Goal: Task Accomplishment & Management: Use online tool/utility

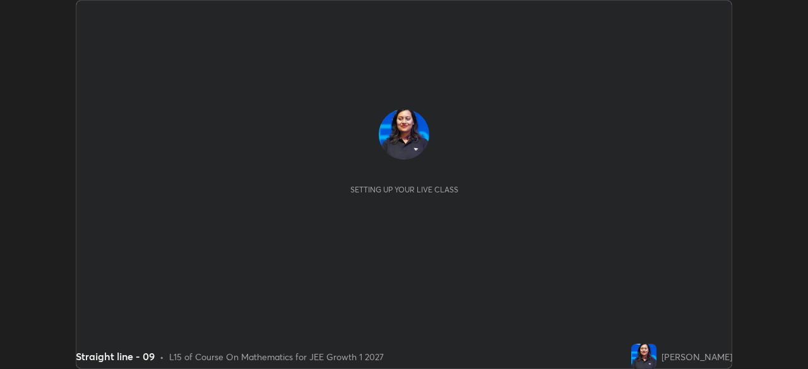
scroll to position [369, 808]
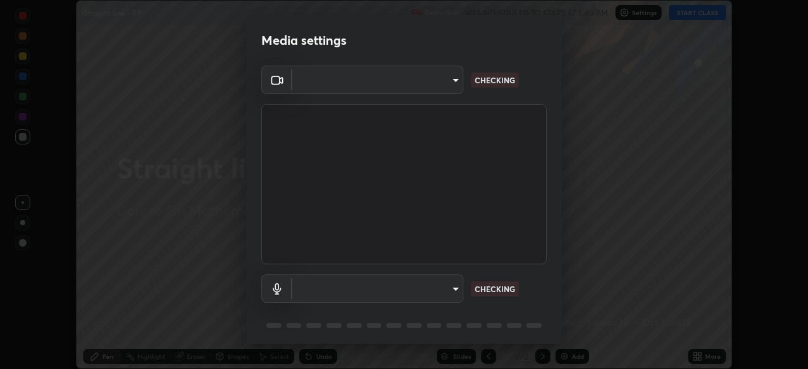
type input "1c1fc7f170fe0fb63c593947f71fbe7b7276dd803ac4132beb317857cbf647bf"
type input "775acd5bf9dea67dddcd35884cf77d022ec2c3d2475586dad7815c24ecc843c5"
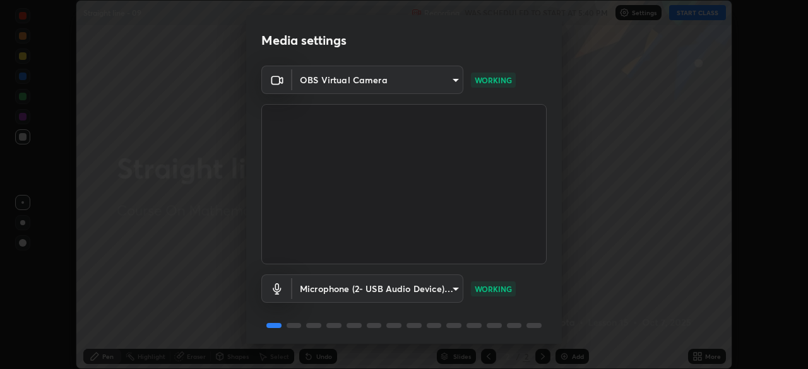
scroll to position [28, 0]
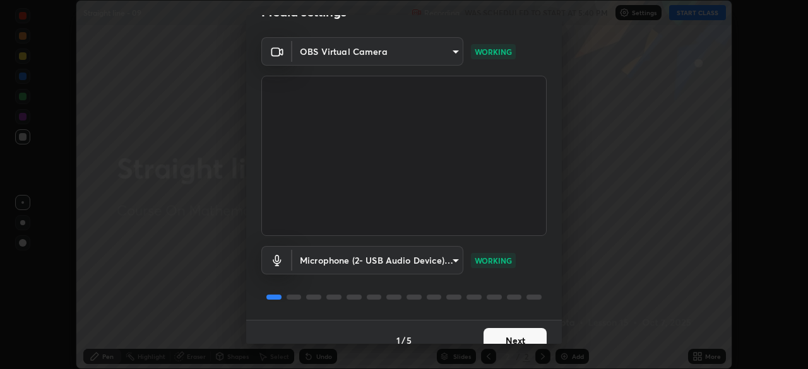
click at [521, 333] on button "Next" at bounding box center [515, 340] width 63 height 25
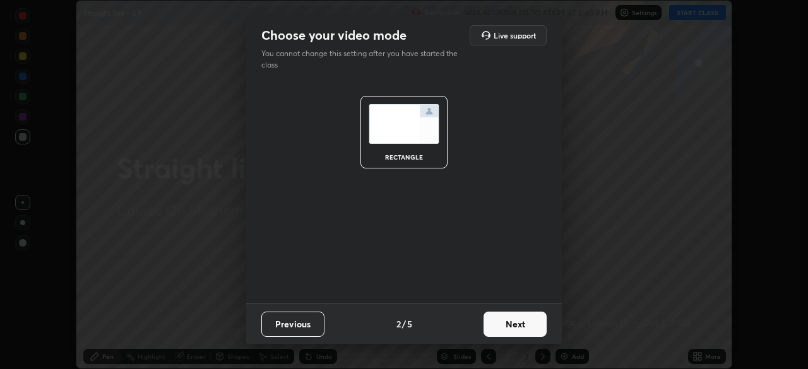
scroll to position [0, 0]
click at [523, 328] on button "Next" at bounding box center [515, 324] width 63 height 25
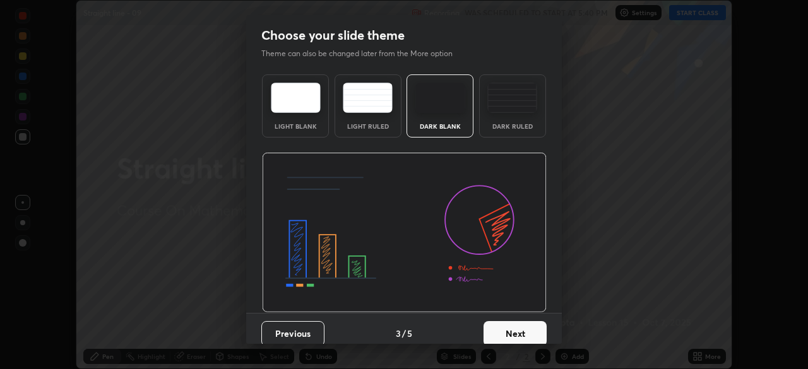
click at [523, 331] on button "Next" at bounding box center [515, 333] width 63 height 25
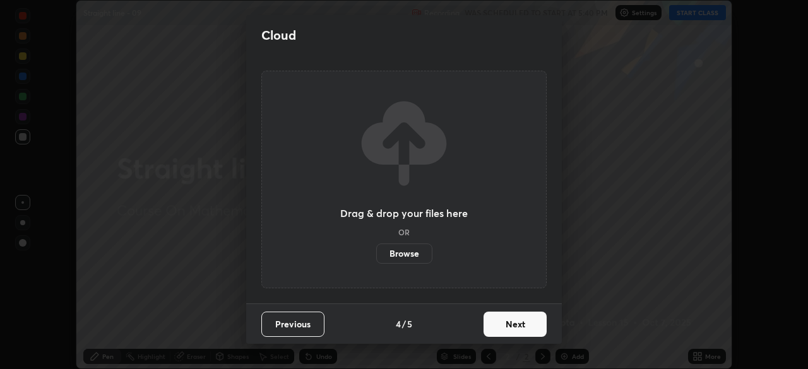
click at [524, 325] on button "Next" at bounding box center [515, 324] width 63 height 25
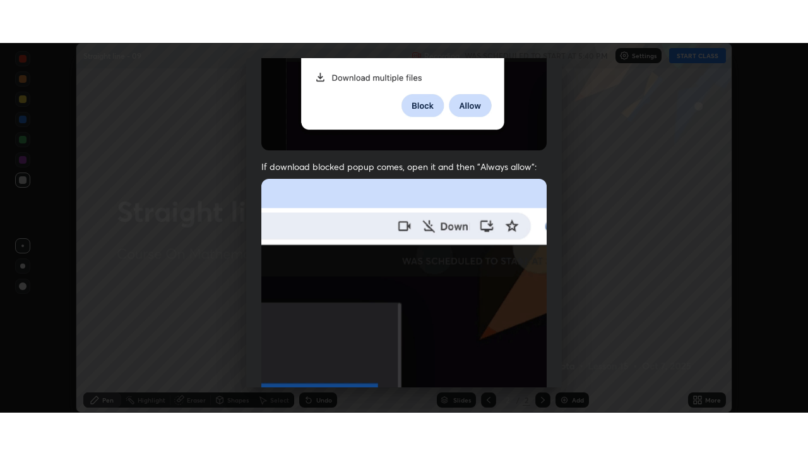
scroll to position [302, 0]
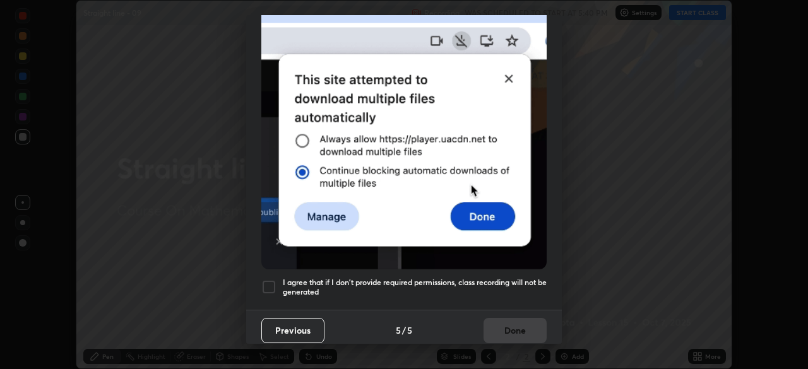
click at [505, 278] on h5 "I agree that if I don't provide required permissions, class recording will not …" at bounding box center [415, 288] width 264 height 20
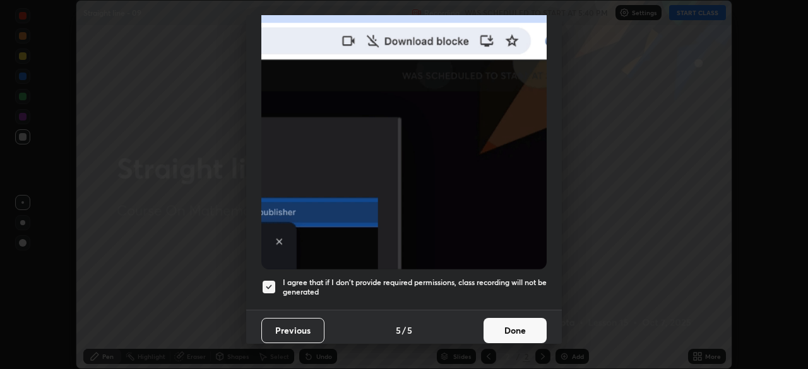
click at [507, 323] on button "Done" at bounding box center [515, 330] width 63 height 25
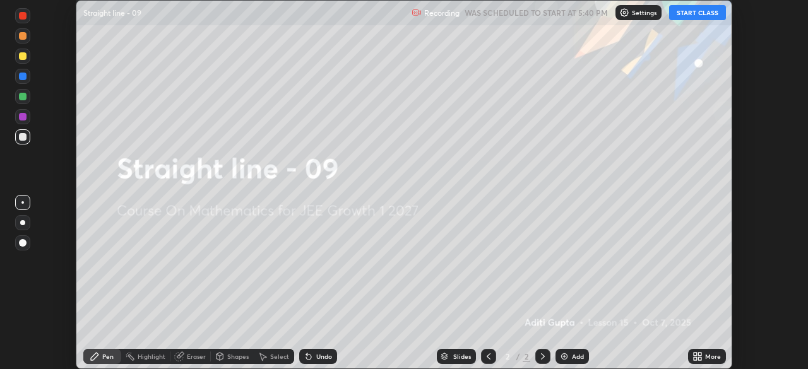
click at [693, 8] on button "START CLASS" at bounding box center [697, 12] width 57 height 15
click at [696, 354] on icon at bounding box center [695, 354] width 3 height 3
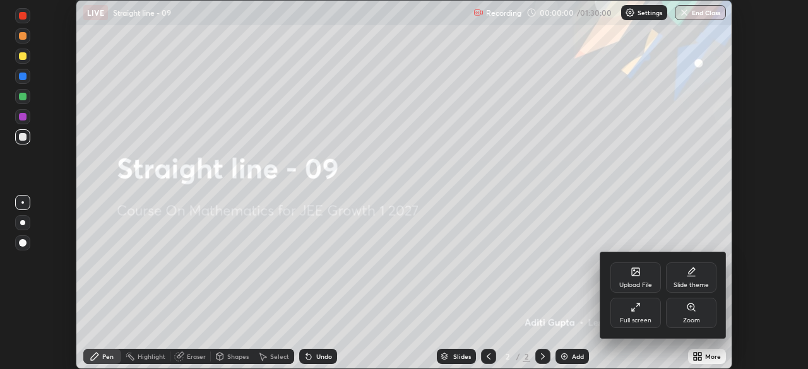
click at [636, 307] on icon at bounding box center [636, 307] width 10 height 10
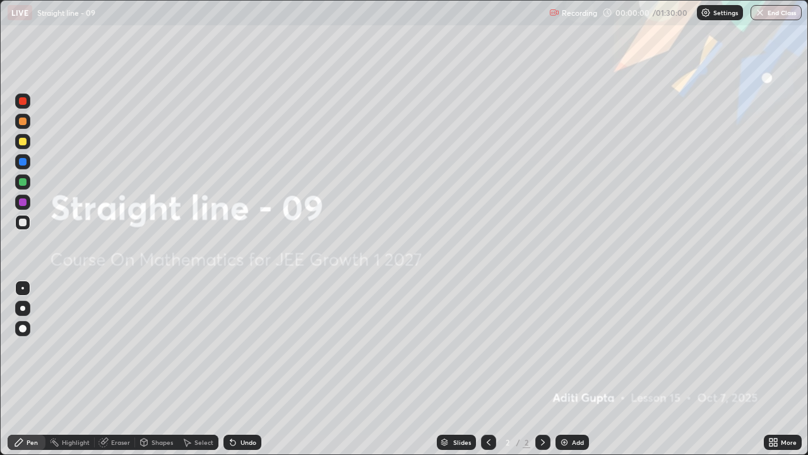
scroll to position [455, 808]
click at [568, 369] on div "Add" at bounding box center [572, 441] width 33 height 15
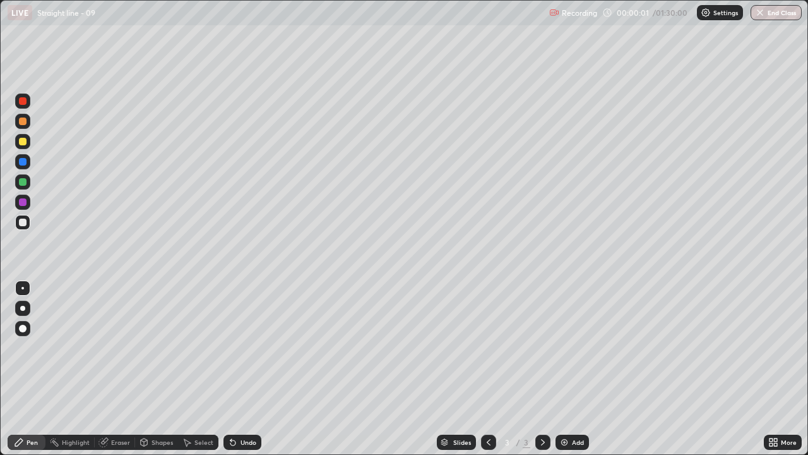
click at [565, 369] on img at bounding box center [564, 442] width 10 height 10
click at [568, 369] on img at bounding box center [564, 442] width 10 height 10
click at [568, 369] on div "Add" at bounding box center [572, 441] width 33 height 15
click at [570, 369] on div "Add" at bounding box center [572, 441] width 33 height 15
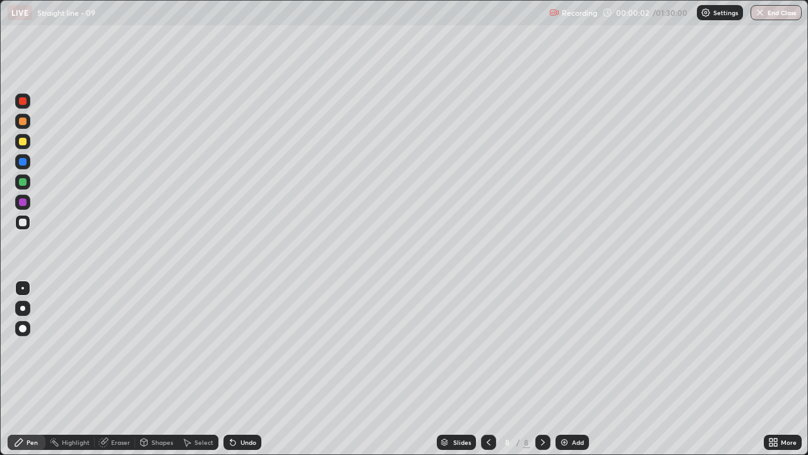
click at [570, 369] on div "Add" at bounding box center [572, 441] width 33 height 15
click at [569, 369] on div "Add" at bounding box center [572, 441] width 33 height 15
click at [572, 369] on div "Add" at bounding box center [578, 442] width 12 height 6
click at [569, 369] on div "Add" at bounding box center [572, 441] width 33 height 15
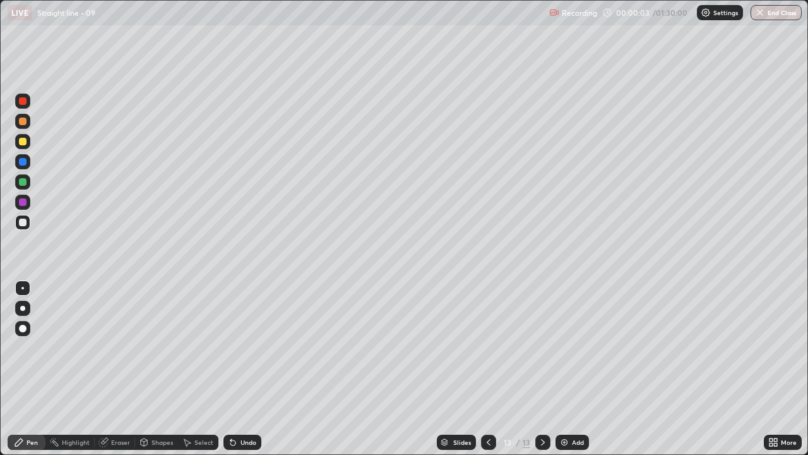
click at [568, 369] on img at bounding box center [564, 442] width 10 height 10
click at [566, 369] on img at bounding box center [564, 442] width 10 height 10
click at [565, 369] on img at bounding box center [564, 442] width 10 height 10
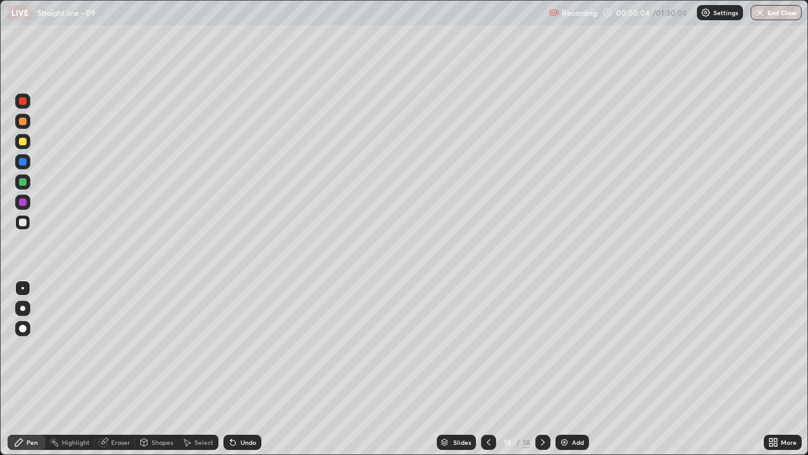
click at [463, 369] on div "Slides" at bounding box center [462, 442] width 18 height 6
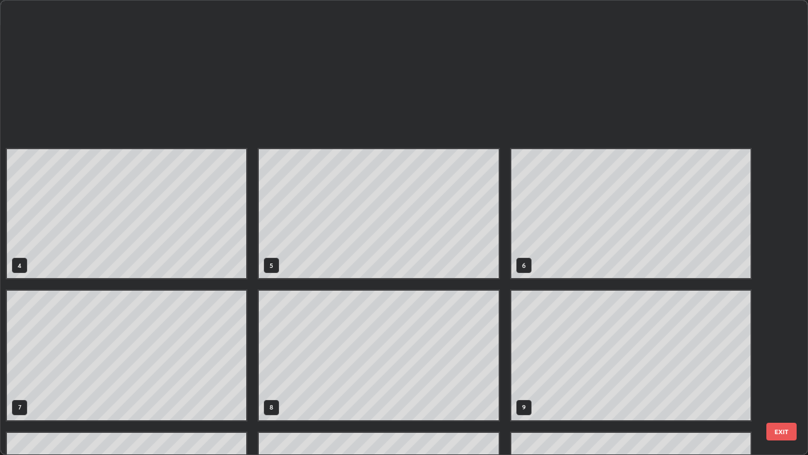
scroll to position [450, 801]
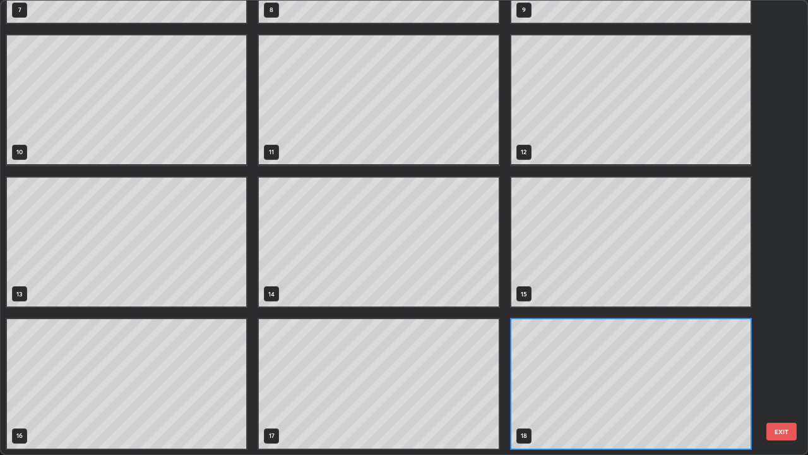
click at [778, 97] on div "4 5 6 7 8 9 10 11 12 13 14 15 16 17 18" at bounding box center [393, 227] width 785 height 453
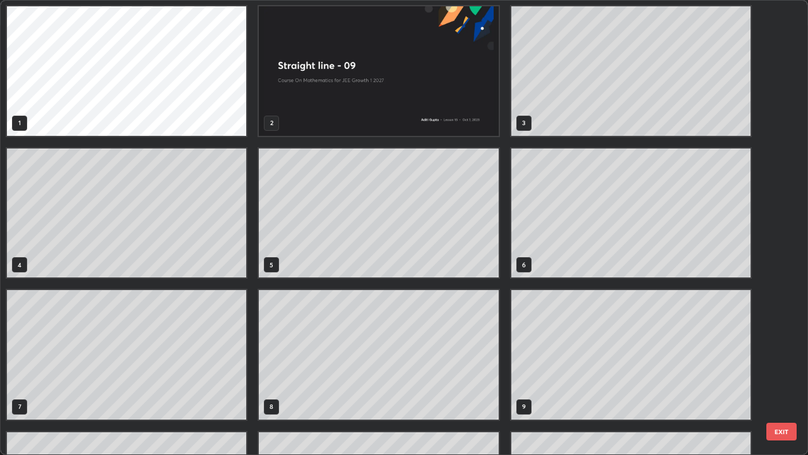
scroll to position [0, 0]
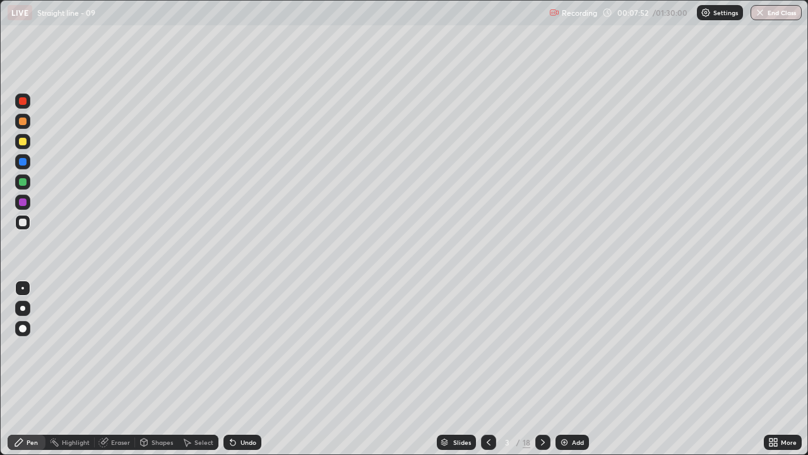
click at [25, 142] on div at bounding box center [23, 142] width 8 height 8
click at [21, 217] on div at bounding box center [22, 222] width 15 height 15
click at [541, 369] on icon at bounding box center [543, 442] width 4 height 6
click at [27, 141] on div at bounding box center [22, 141] width 15 height 15
click at [228, 369] on div "Undo" at bounding box center [243, 441] width 38 height 15
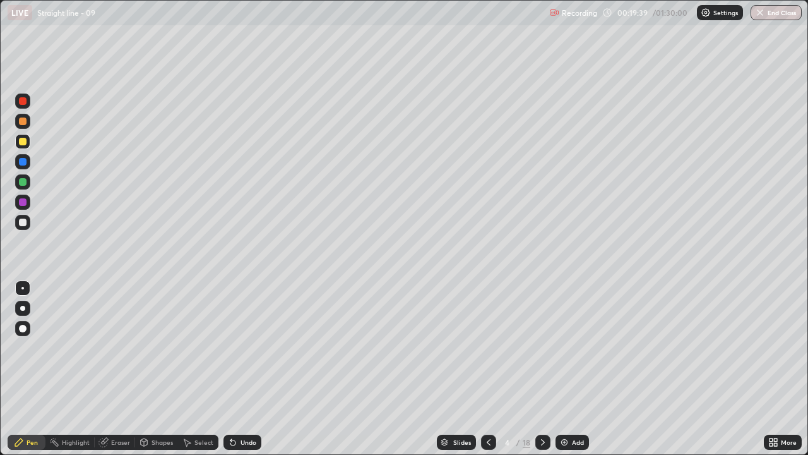
click at [25, 222] on div at bounding box center [23, 222] width 8 height 8
click at [542, 369] on icon at bounding box center [543, 442] width 10 height 10
click at [25, 124] on div at bounding box center [23, 121] width 8 height 8
click at [28, 220] on div at bounding box center [22, 222] width 15 height 15
click at [120, 369] on div "Eraser" at bounding box center [115, 441] width 40 height 15
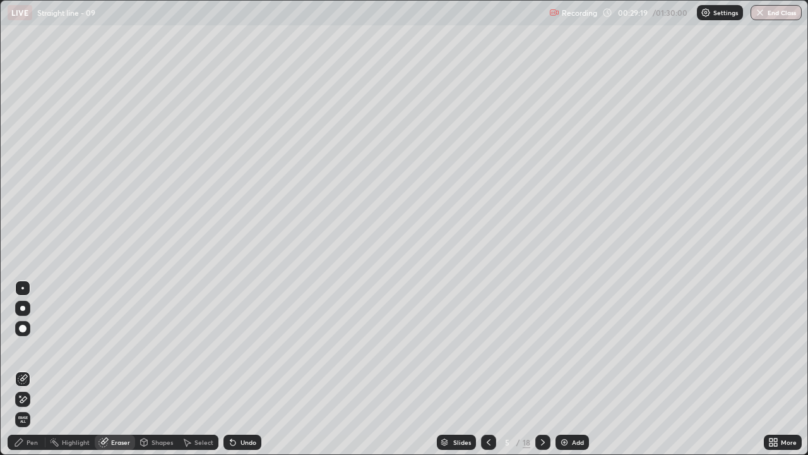
click at [33, 369] on div "Pen" at bounding box center [27, 441] width 38 height 15
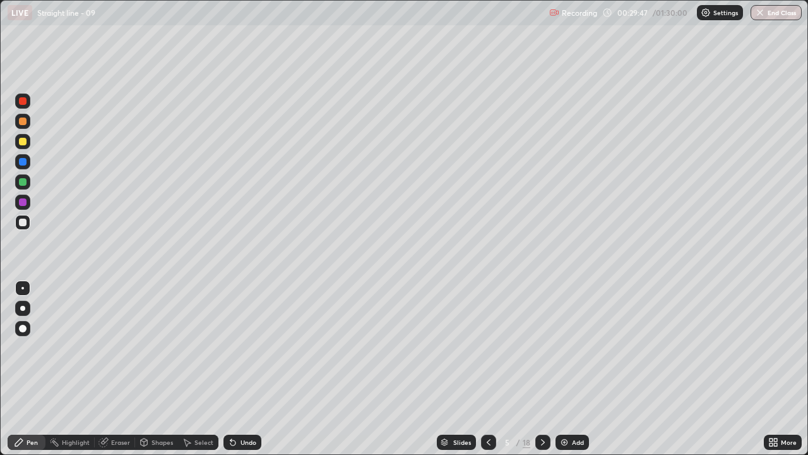
click at [28, 202] on div at bounding box center [22, 201] width 15 height 15
click at [251, 369] on div "Undo" at bounding box center [249, 442] width 16 height 6
click at [27, 181] on div at bounding box center [22, 181] width 15 height 15
click at [27, 102] on div at bounding box center [22, 100] width 15 height 15
click at [28, 224] on div at bounding box center [22, 222] width 15 height 15
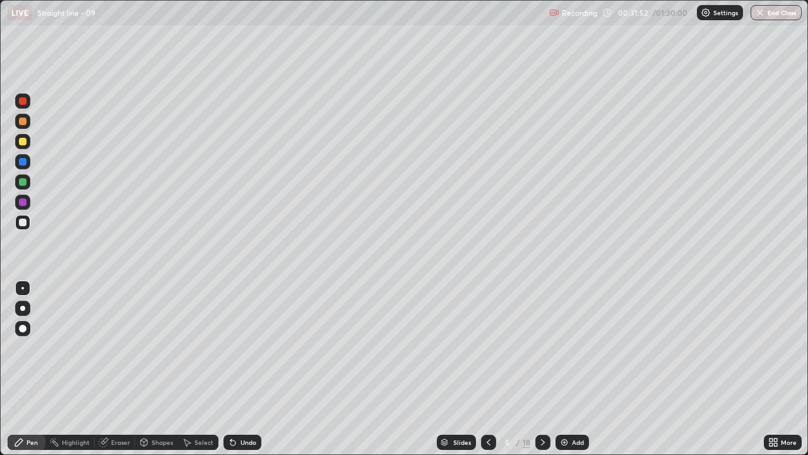
click at [25, 141] on div at bounding box center [23, 142] width 8 height 8
click at [547, 369] on div at bounding box center [542, 441] width 15 height 15
click at [23, 121] on div at bounding box center [23, 121] width 8 height 8
click at [21, 222] on div at bounding box center [23, 222] width 8 height 8
click at [247, 369] on div "Undo" at bounding box center [249, 442] width 16 height 6
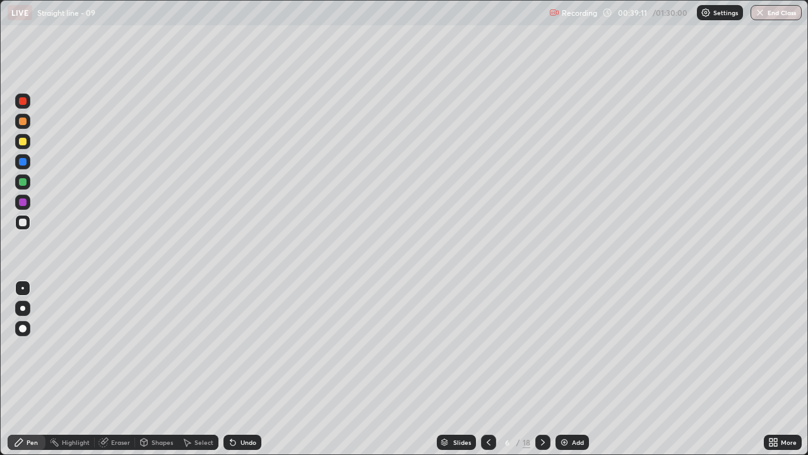
click at [242, 369] on div "Undo" at bounding box center [243, 441] width 38 height 15
click at [542, 369] on icon at bounding box center [543, 442] width 10 height 10
click at [487, 369] on icon at bounding box center [489, 442] width 10 height 10
click at [541, 369] on icon at bounding box center [543, 442] width 10 height 10
click at [491, 369] on div at bounding box center [488, 441] width 15 height 15
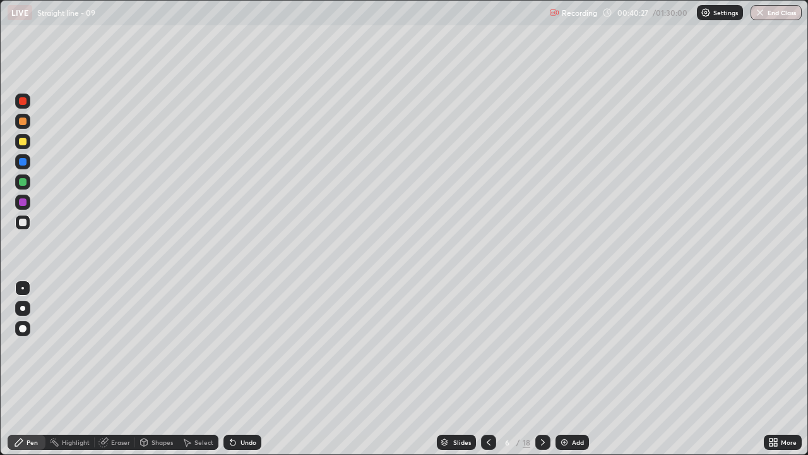
click at [542, 369] on icon at bounding box center [543, 442] width 10 height 10
click at [486, 369] on div at bounding box center [488, 441] width 15 height 25
click at [540, 369] on icon at bounding box center [543, 442] width 10 height 10
click at [487, 369] on icon at bounding box center [489, 442] width 10 height 10
click at [542, 369] on icon at bounding box center [543, 442] width 10 height 10
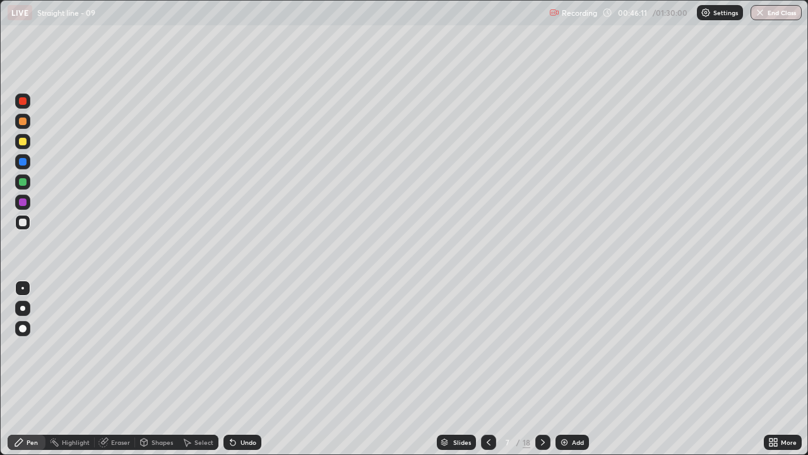
click at [487, 369] on icon at bounding box center [489, 442] width 10 height 10
click at [537, 369] on div at bounding box center [542, 441] width 15 height 15
click at [542, 369] on icon at bounding box center [543, 442] width 10 height 10
click at [487, 369] on icon at bounding box center [489, 442] width 4 height 6
click at [537, 369] on div at bounding box center [542, 441] width 15 height 15
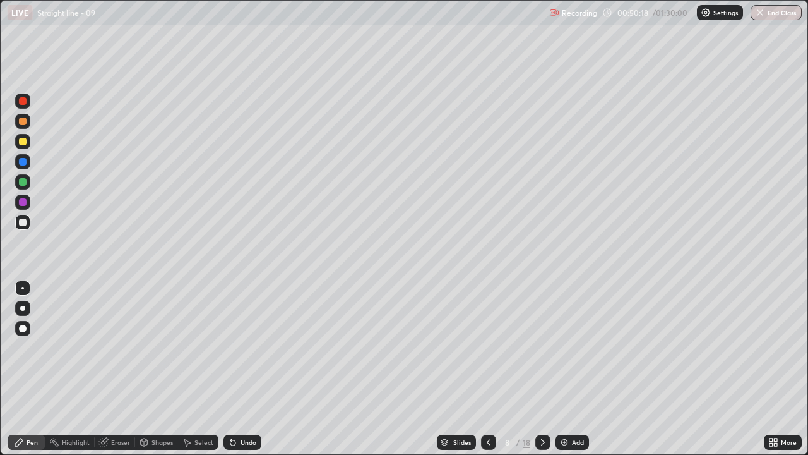
click at [121, 369] on div "Eraser" at bounding box center [120, 442] width 19 height 6
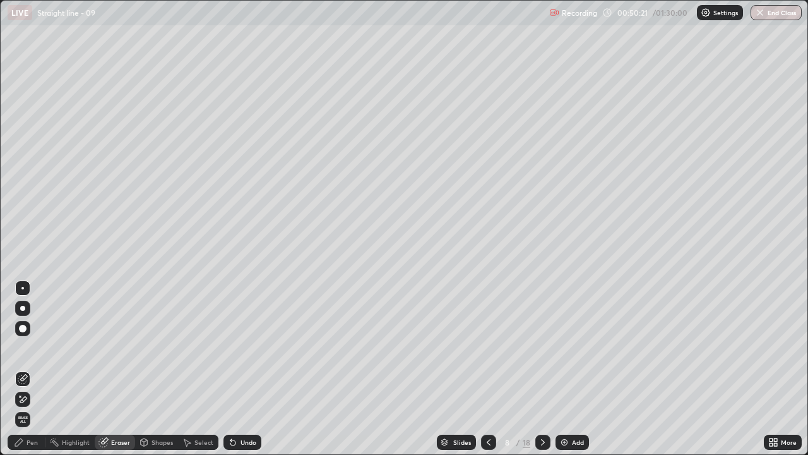
click at [36, 369] on div "Pen" at bounding box center [32, 442] width 11 height 6
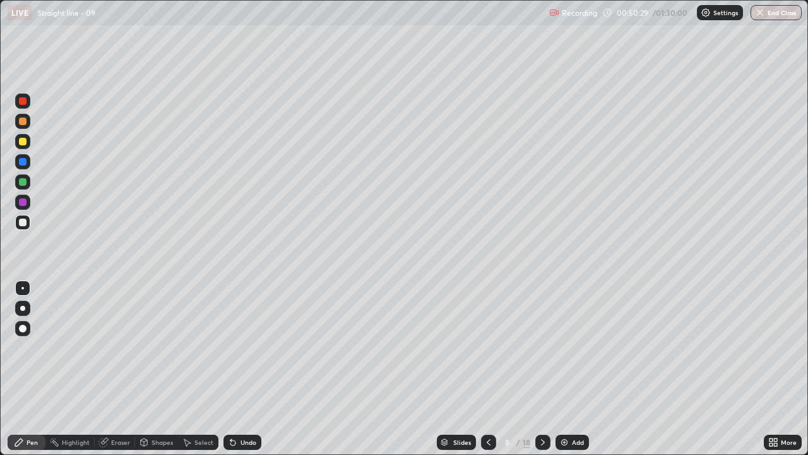
click at [542, 369] on div at bounding box center [542, 441] width 15 height 15
click at [487, 369] on icon at bounding box center [489, 442] width 10 height 10
click at [542, 369] on icon at bounding box center [543, 442] width 10 height 10
click at [488, 369] on icon at bounding box center [489, 442] width 10 height 10
click at [487, 369] on icon at bounding box center [489, 442] width 10 height 10
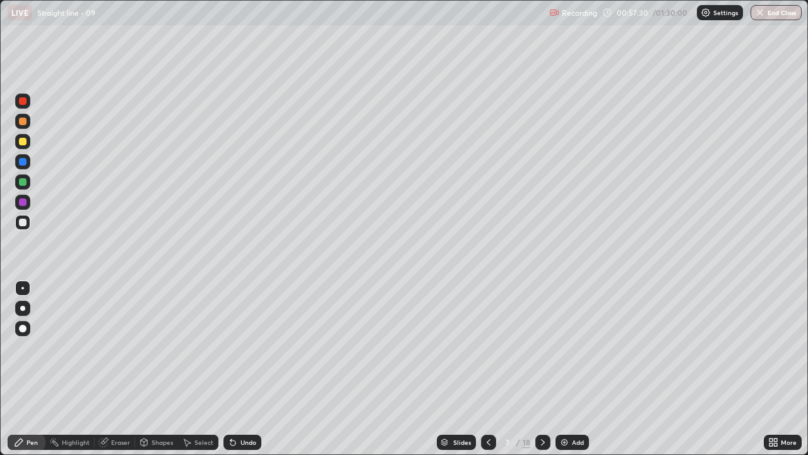
click at [543, 369] on icon at bounding box center [543, 442] width 10 height 10
click at [23, 141] on div at bounding box center [23, 142] width 8 height 8
click at [542, 369] on icon at bounding box center [543, 442] width 10 height 10
click at [546, 369] on div at bounding box center [542, 441] width 15 height 15
click at [23, 162] on div at bounding box center [23, 162] width 8 height 8
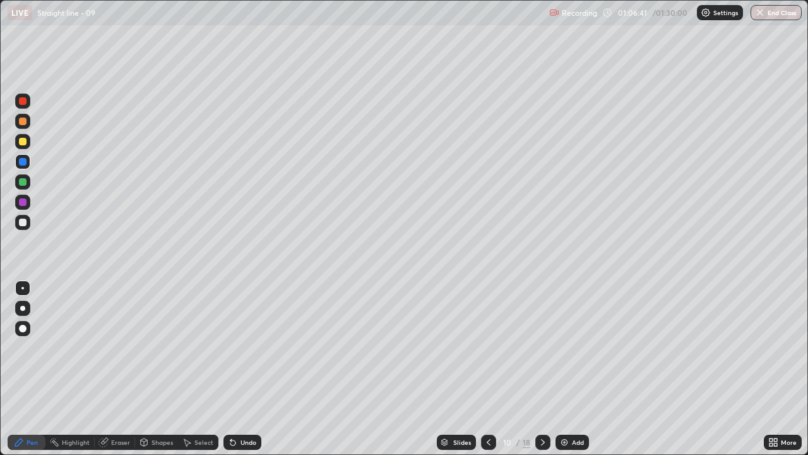
click at [26, 203] on div at bounding box center [23, 202] width 8 height 8
click at [22, 118] on div at bounding box center [23, 121] width 8 height 8
click at [23, 224] on div at bounding box center [23, 222] width 8 height 8
click at [494, 369] on div at bounding box center [488, 441] width 15 height 15
click at [487, 369] on icon at bounding box center [489, 442] width 10 height 10
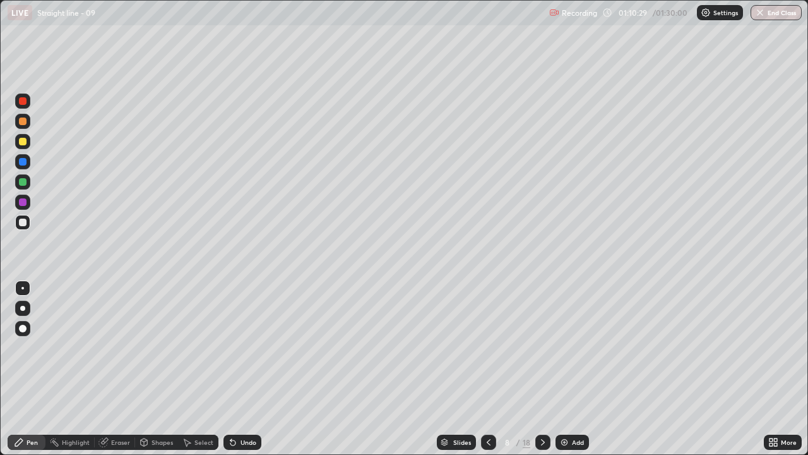
click at [487, 369] on icon at bounding box center [489, 442] width 10 height 10
click at [542, 369] on icon at bounding box center [543, 442] width 10 height 10
click at [541, 369] on icon at bounding box center [543, 442] width 4 height 6
click at [539, 369] on icon at bounding box center [543, 442] width 10 height 10
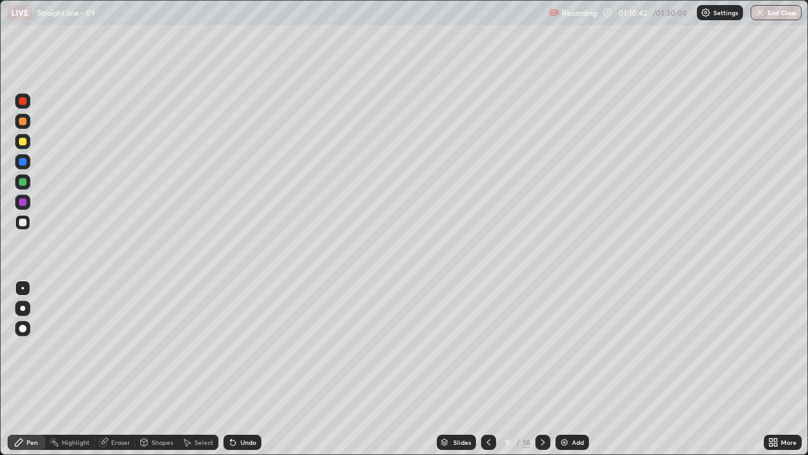
click at [535, 369] on div at bounding box center [542, 441] width 15 height 25
click at [542, 369] on div at bounding box center [542, 441] width 15 height 15
click at [547, 369] on div at bounding box center [542, 441] width 15 height 15
click at [494, 369] on div at bounding box center [488, 441] width 15 height 15
click at [493, 369] on div at bounding box center [488, 441] width 15 height 15
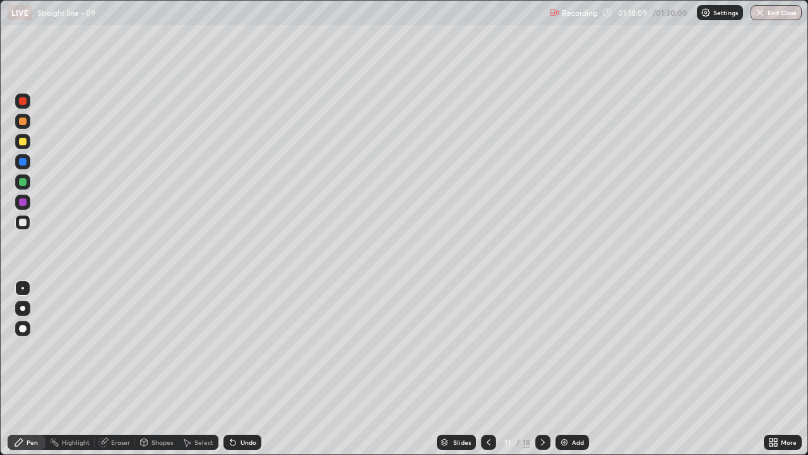
click at [492, 369] on icon at bounding box center [489, 442] width 10 height 10
click at [502, 369] on div "9" at bounding box center [507, 442] width 13 height 8
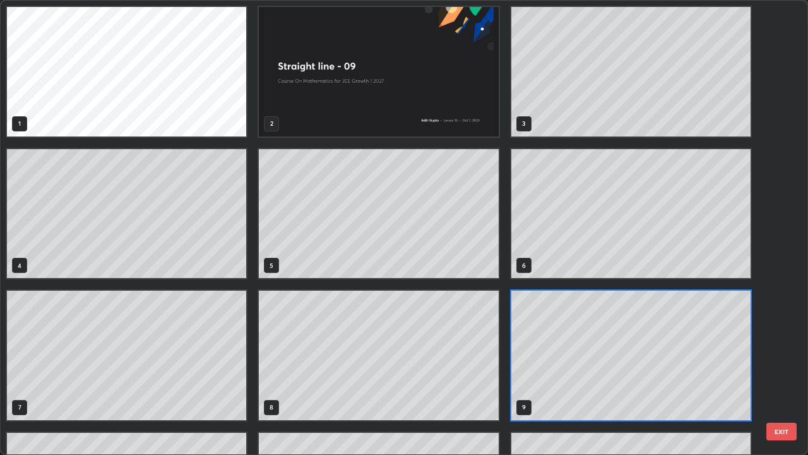
scroll to position [114, 0]
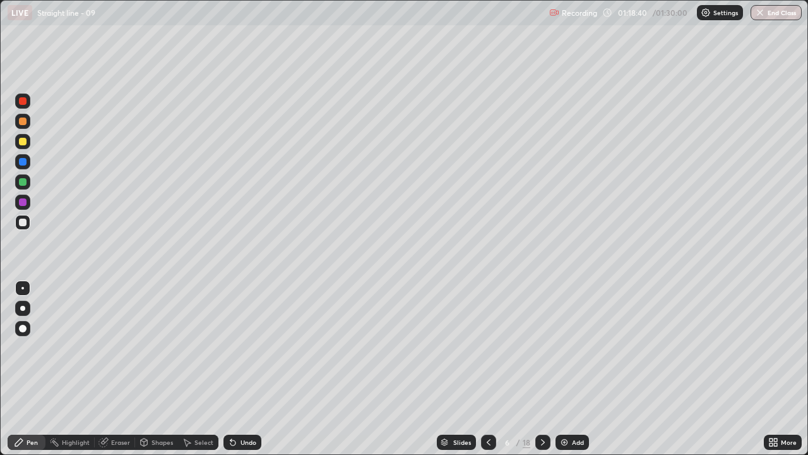
click at [542, 369] on icon at bounding box center [543, 442] width 10 height 10
click at [547, 369] on div at bounding box center [542, 441] width 15 height 15
click at [542, 369] on icon at bounding box center [543, 442] width 10 height 10
click at [546, 369] on div at bounding box center [542, 441] width 15 height 15
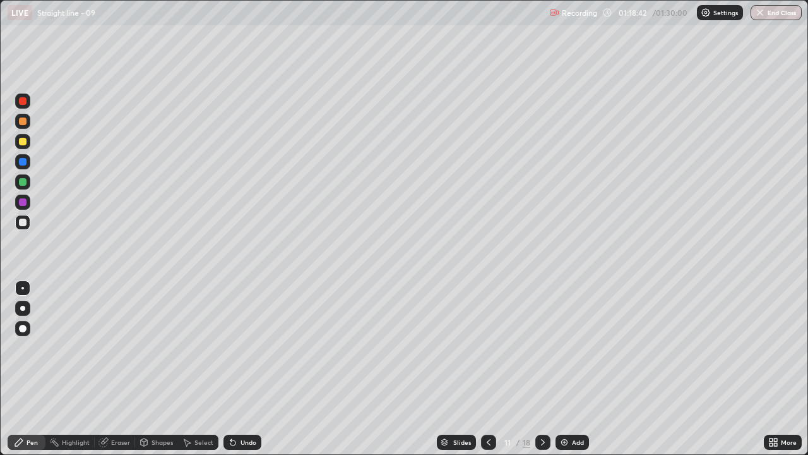
click at [542, 369] on icon at bounding box center [543, 442] width 10 height 10
click at [25, 124] on div at bounding box center [23, 121] width 8 height 8
click at [25, 183] on div at bounding box center [23, 182] width 8 height 8
click at [22, 222] on div at bounding box center [23, 222] width 8 height 8
click at [201, 369] on div "Select" at bounding box center [203, 442] width 19 height 6
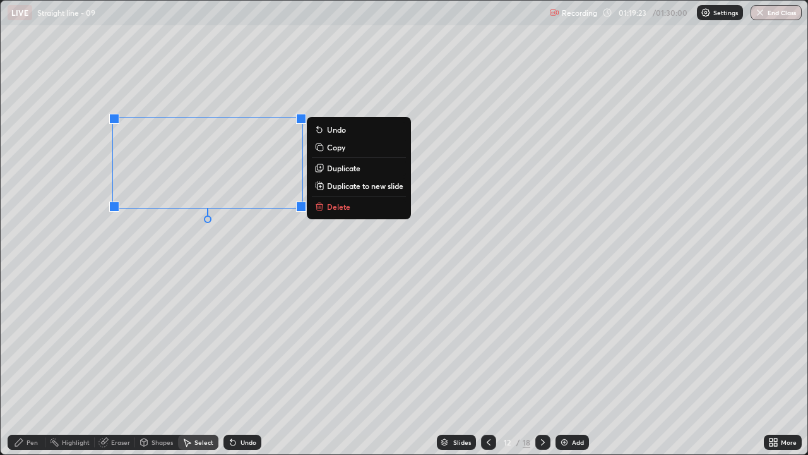
click at [340, 168] on p "Duplicate" at bounding box center [343, 168] width 33 height 10
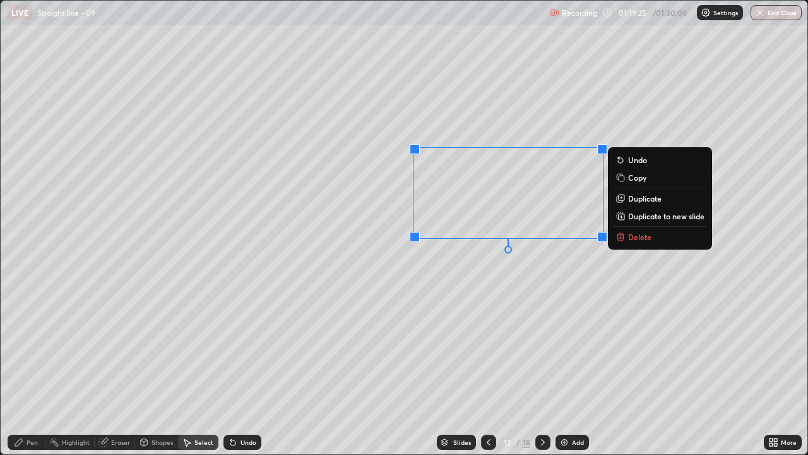
click at [27, 369] on div "Pen" at bounding box center [32, 442] width 11 height 6
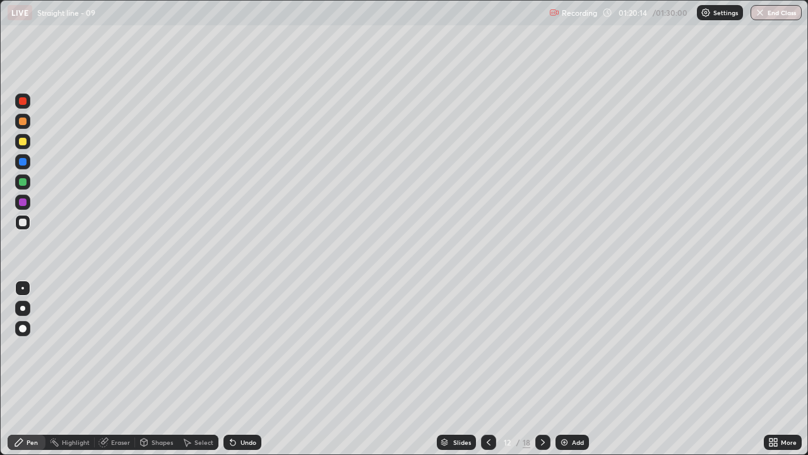
click at [25, 183] on div at bounding box center [23, 182] width 8 height 8
click at [25, 163] on div at bounding box center [23, 162] width 8 height 8
click at [21, 183] on div at bounding box center [23, 182] width 8 height 8
click at [568, 369] on div "Add" at bounding box center [572, 441] width 33 height 15
click at [23, 308] on div at bounding box center [22, 308] width 5 height 5
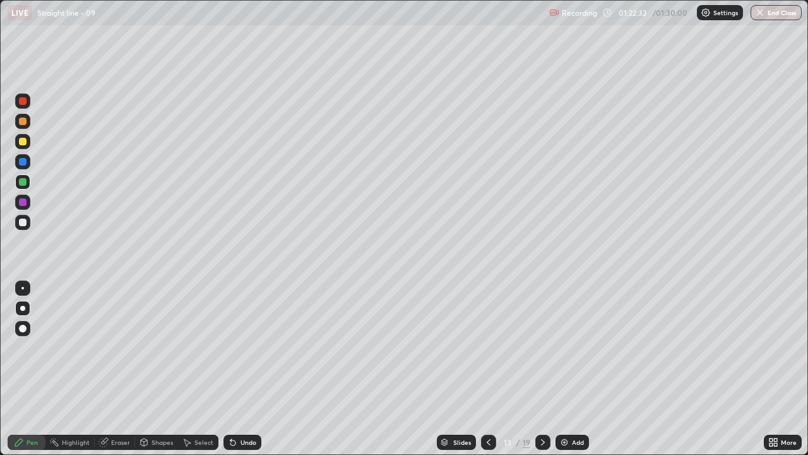
click at [491, 369] on icon at bounding box center [489, 442] width 10 height 10
click at [544, 369] on icon at bounding box center [543, 442] width 10 height 10
click at [22, 221] on div at bounding box center [23, 222] width 8 height 8
click at [122, 369] on div "Eraser" at bounding box center [120, 442] width 19 height 6
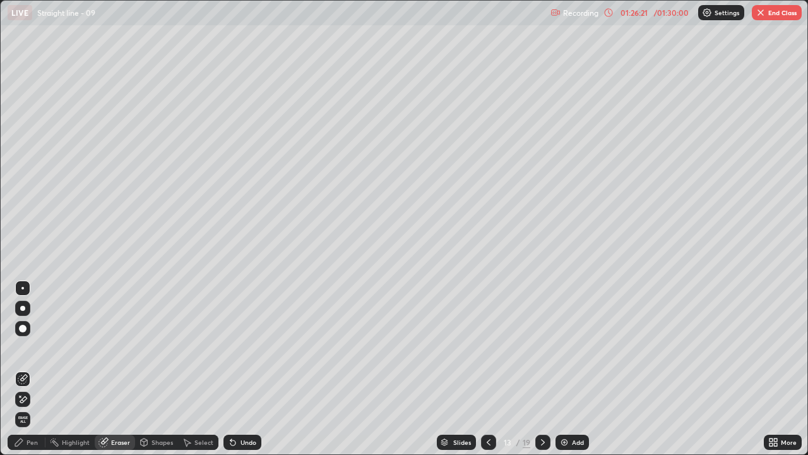
click at [23, 369] on span "Erase all" at bounding box center [23, 419] width 14 height 8
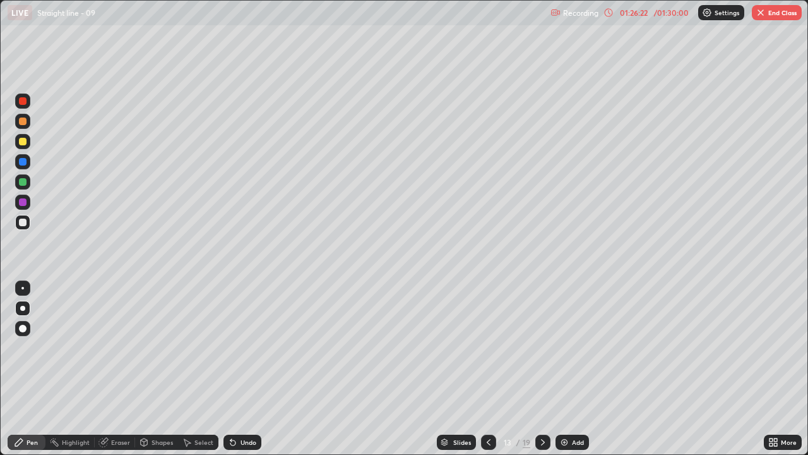
click at [487, 369] on icon at bounding box center [489, 442] width 10 height 10
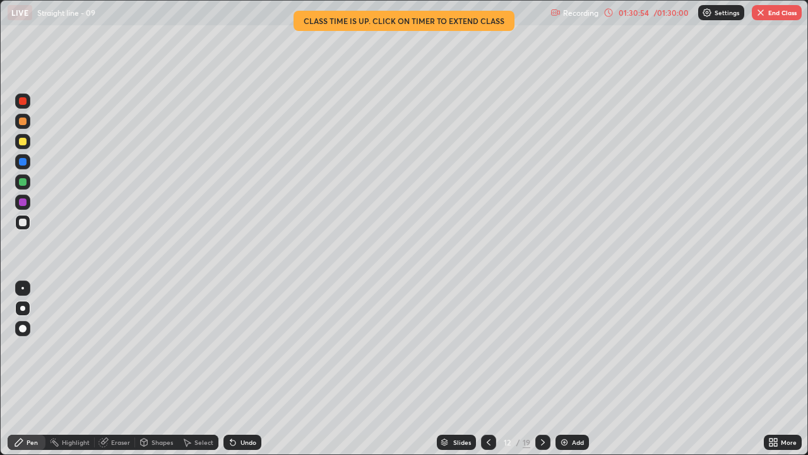
click at [772, 20] on button "End Class" at bounding box center [777, 12] width 50 height 15
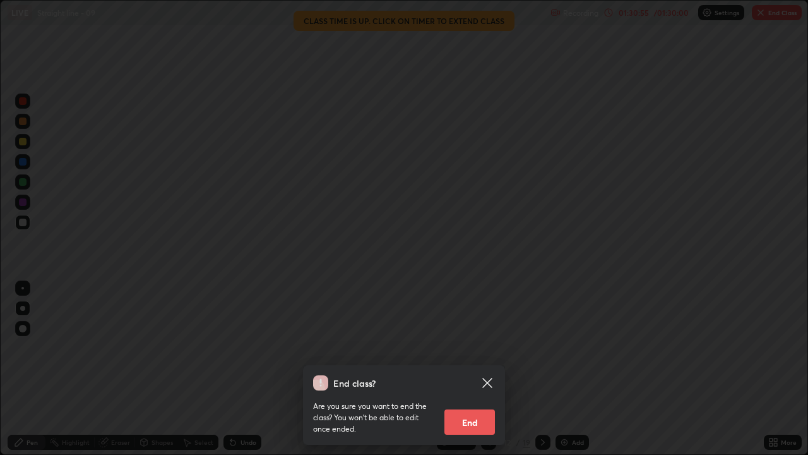
click at [500, 276] on div "End class? Are you sure you want to end the class? You won’t be able to edit on…" at bounding box center [404, 227] width 808 height 455
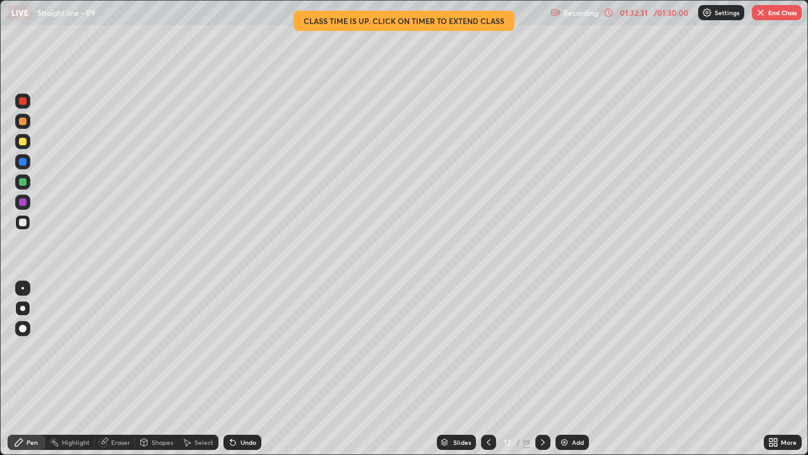
click at [771, 15] on button "End Class" at bounding box center [777, 12] width 50 height 15
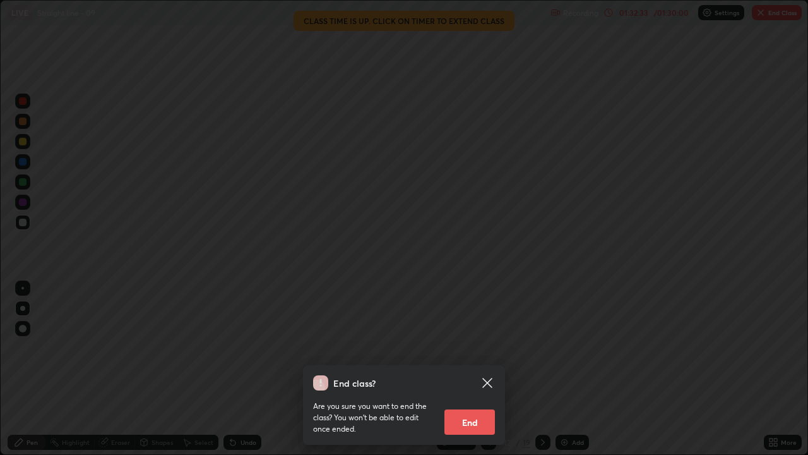
click at [472, 369] on button "End" at bounding box center [470, 421] width 51 height 25
